Goal: Navigation & Orientation: Understand site structure

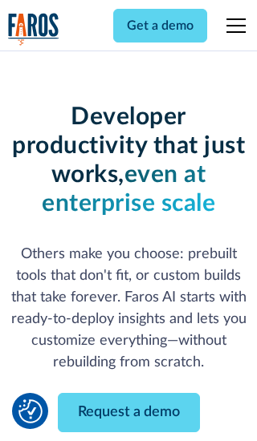
scroll to position [193, 0]
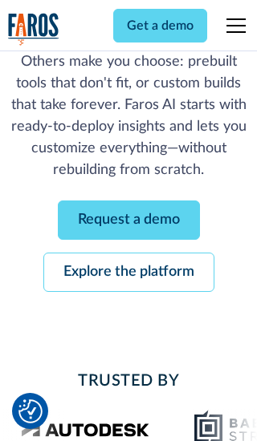
click at [128, 220] on link "Request a demo" at bounding box center [129, 220] width 142 height 39
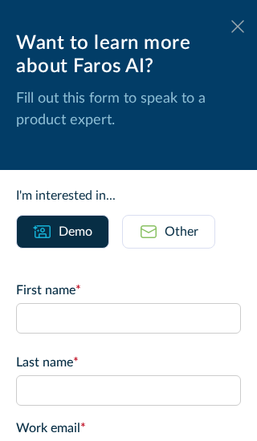
click at [237, 26] on icon at bounding box center [237, 26] width 13 height 12
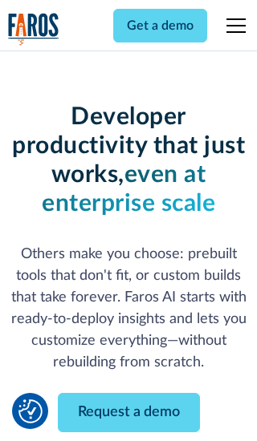
scroll to position [245, 0]
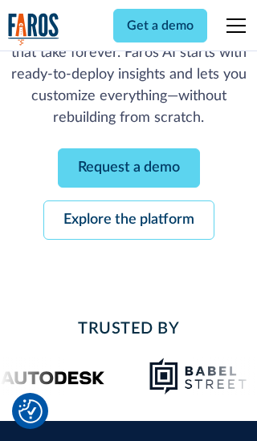
click at [128, 220] on link "Explore the platform" at bounding box center [128, 220] width 171 height 39
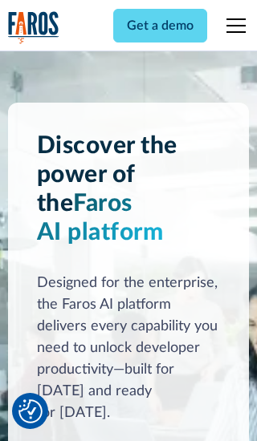
scroll to position [12048, 0]
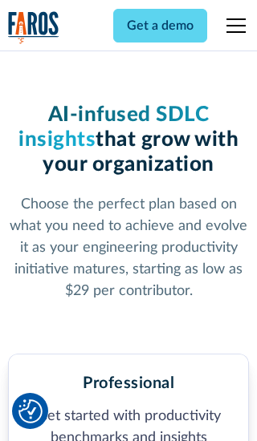
scroll to position [2486, 0]
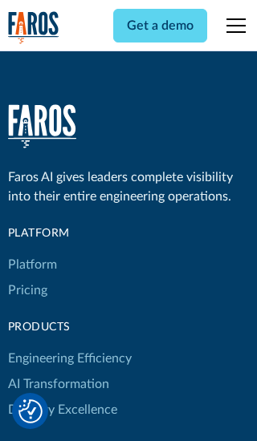
click at [31, 252] on link "Platform" at bounding box center [32, 265] width 49 height 26
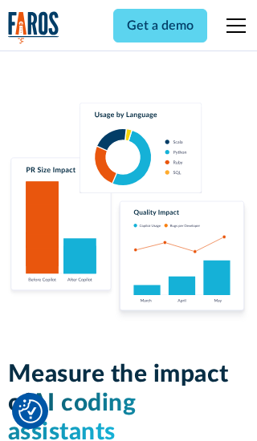
scroll to position [9916, 0]
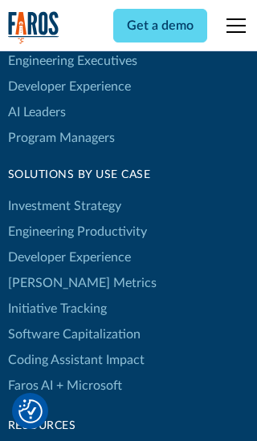
click at [48, 270] on link "[PERSON_NAME] Metrics" at bounding box center [82, 283] width 148 height 26
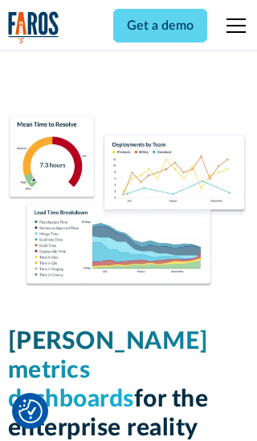
scroll to position [7023, 0]
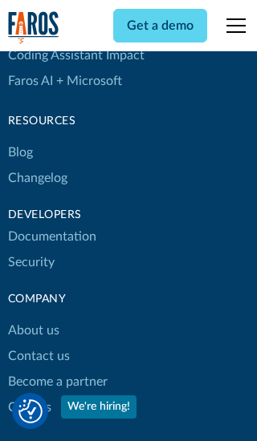
scroll to position [19374, 0]
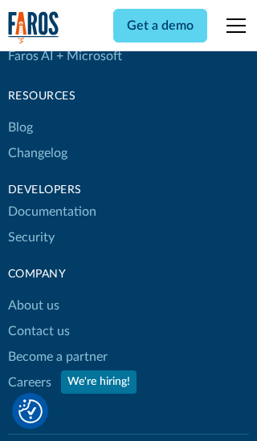
click at [33, 293] on link "About us" at bounding box center [33, 306] width 51 height 26
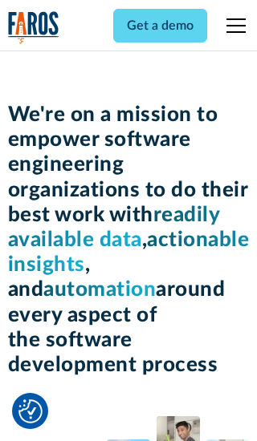
scroll to position [5531, 0]
